Goal: Check status: Check status

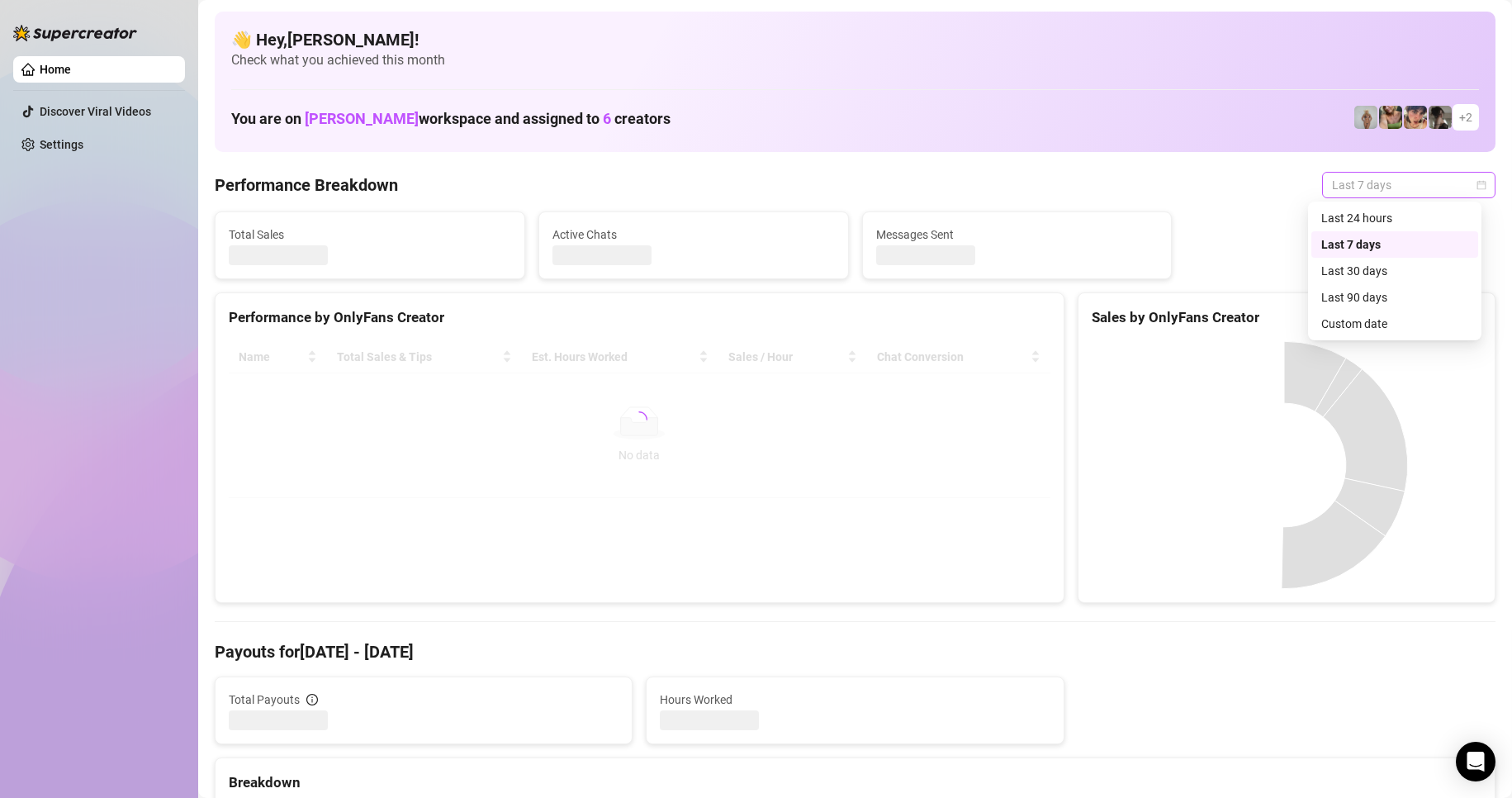
click at [1383, 187] on span "Last 7 days" at bounding box center [1409, 185] width 153 height 25
click at [1352, 323] on div "Custom date" at bounding box center [1394, 324] width 147 height 18
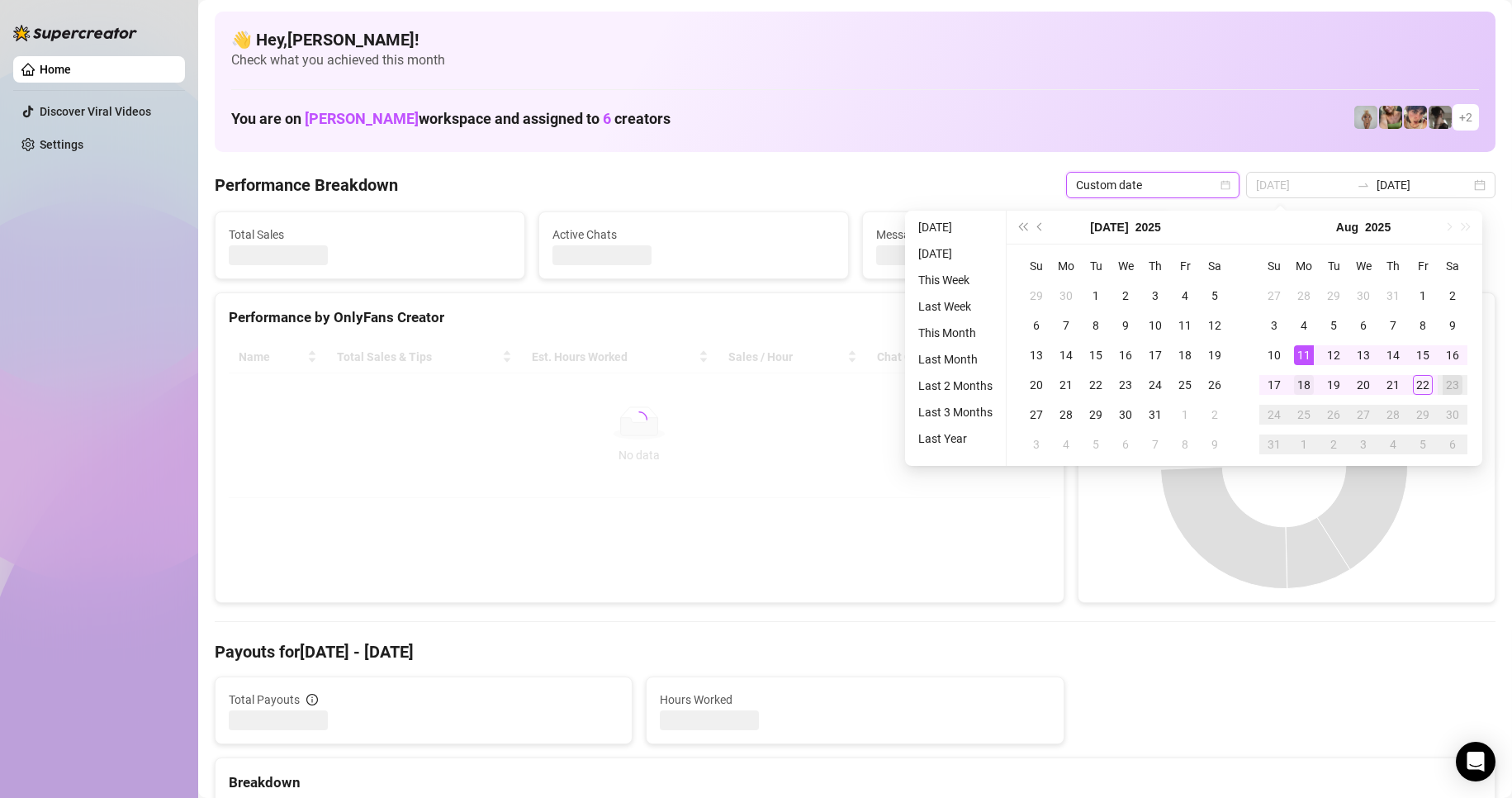
type input "[DATE]"
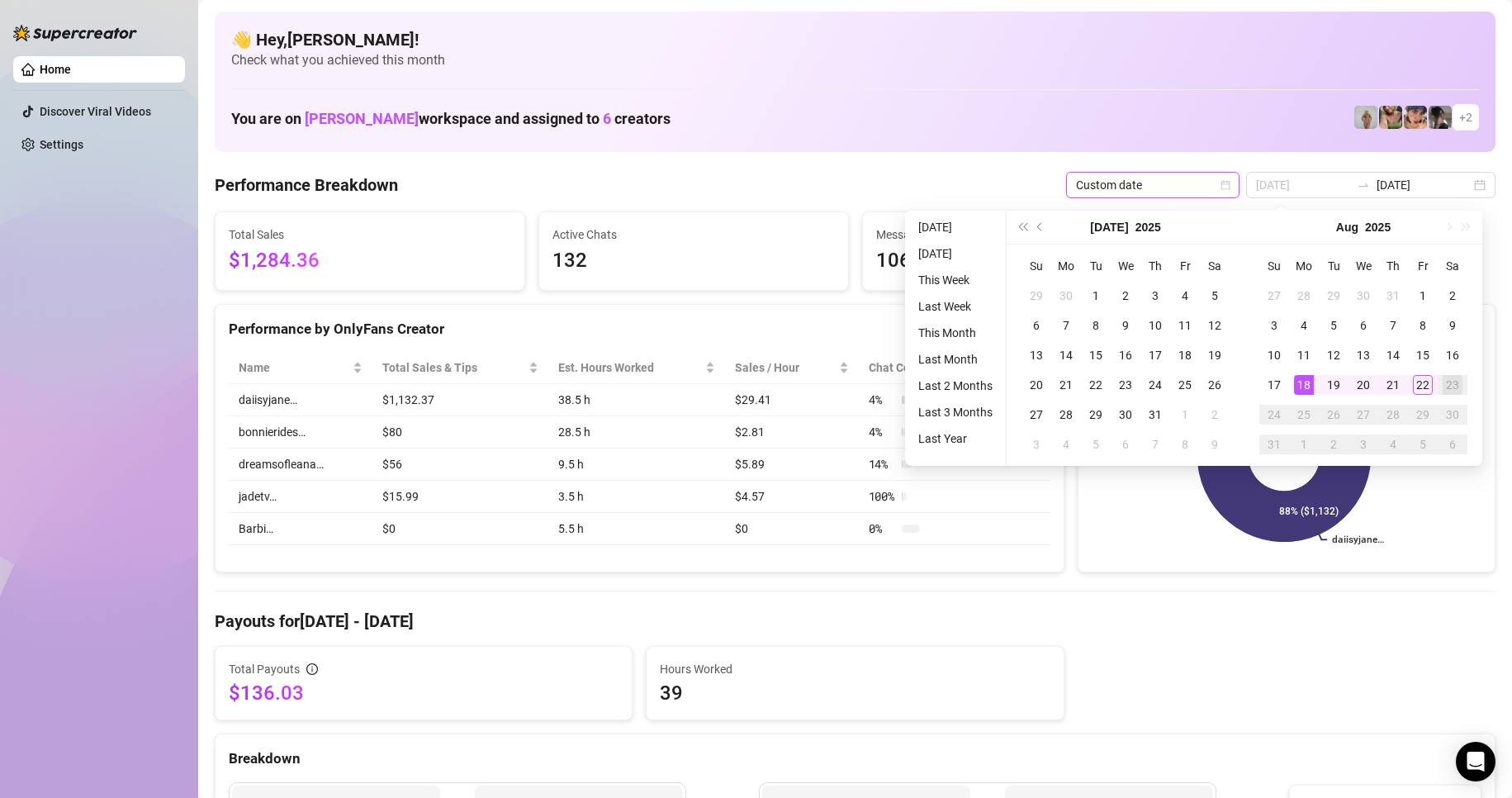
click at [1302, 382] on div "18" at bounding box center [1303, 384] width 20 height 20
type input "[DATE]"
click at [1429, 384] on div "22" at bounding box center [1422, 384] width 20 height 20
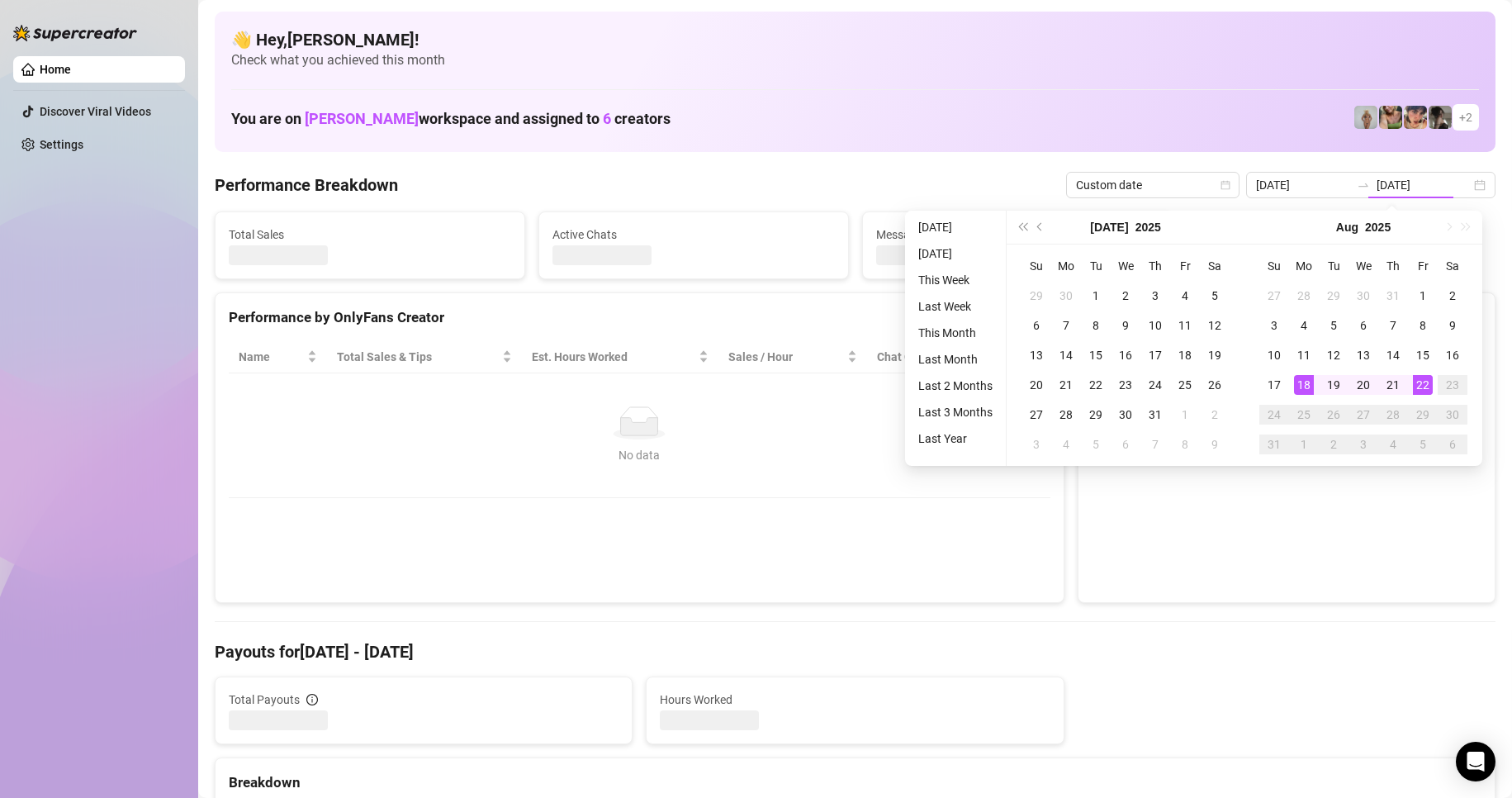
type input "[DATE]"
